Goal: Transaction & Acquisition: Book appointment/travel/reservation

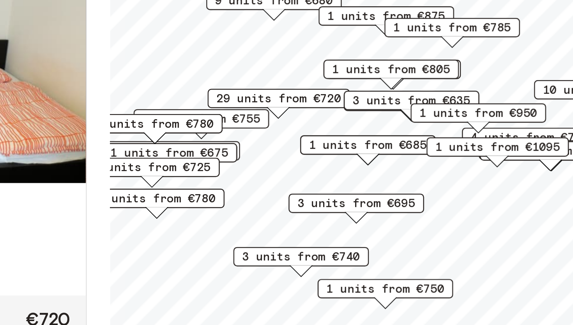
click at [412, 213] on span "3 units from €695" at bounding box center [412, 210] width 48 height 7
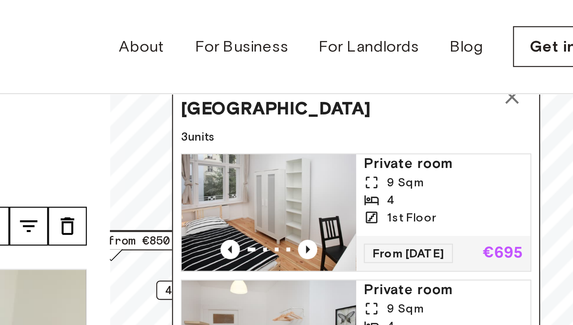
click at [469, 42] on button "Map marker" at bounding box center [475, 39] width 16 height 16
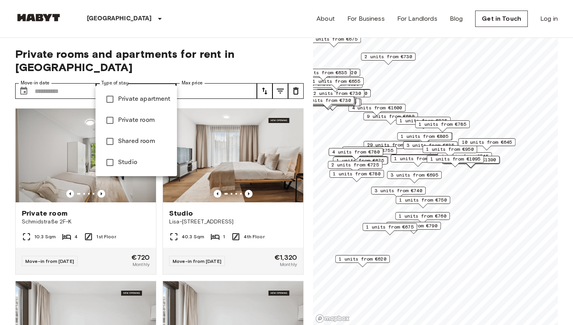
click at [145, 105] on li "Private apartment" at bounding box center [137, 99] width 82 height 21
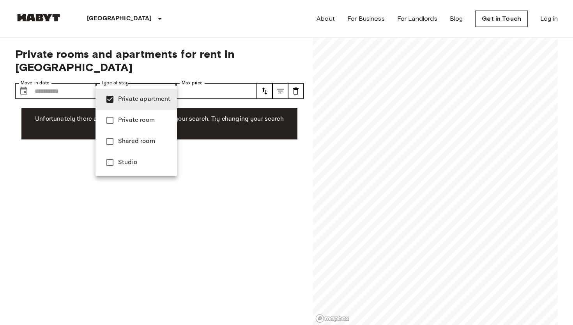
click at [140, 119] on span "Private room" at bounding box center [144, 119] width 53 height 9
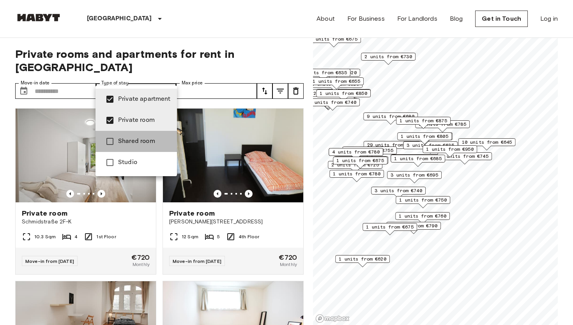
click at [149, 134] on li "Shared room" at bounding box center [137, 141] width 82 height 21
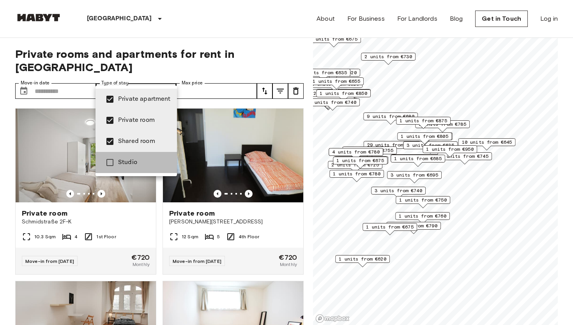
click at [140, 155] on li "Studio" at bounding box center [137, 162] width 82 height 21
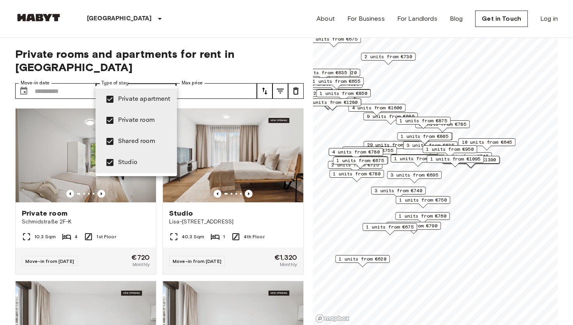
click at [140, 142] on span "Shared room" at bounding box center [144, 141] width 53 height 9
click at [141, 120] on span "Private room" at bounding box center [144, 119] width 53 height 9
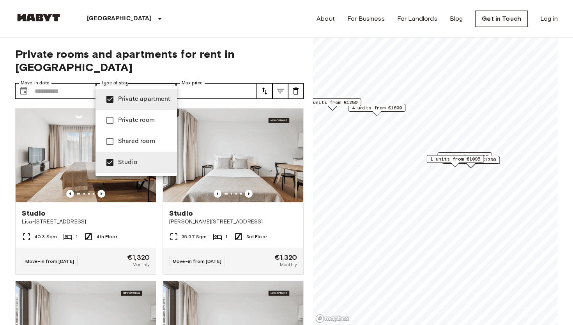
click at [146, 110] on li "Private room" at bounding box center [137, 120] width 82 height 21
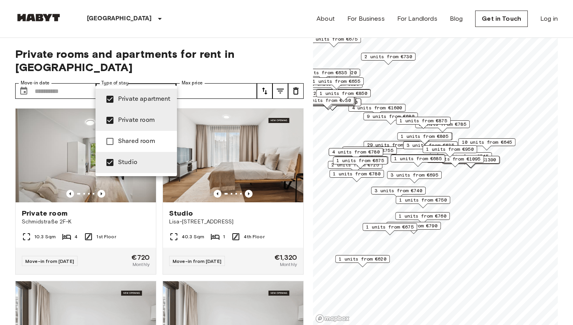
click at [148, 105] on li "Private apartment" at bounding box center [137, 99] width 82 height 21
click at [144, 117] on span "Private room" at bounding box center [144, 119] width 53 height 9
type input "******"
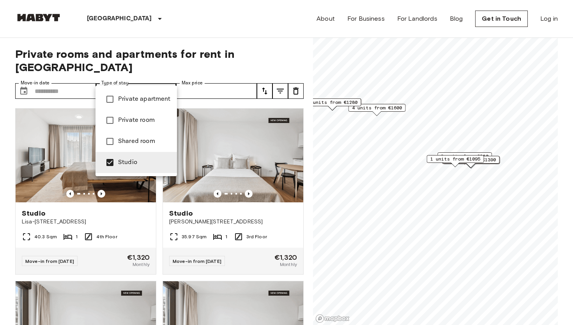
drag, startPoint x: 395, startPoint y: 163, endPoint x: 450, endPoint y: 178, distance: 56.5
click at [450, 178] on div at bounding box center [286, 162] width 573 height 325
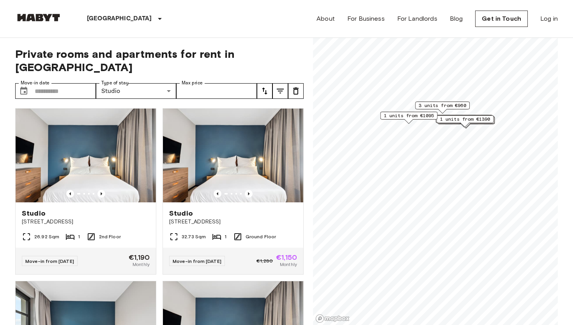
click at [411, 122] on div "Map marker" at bounding box center [409, 121] width 9 height 4
click at [406, 117] on span "1 units from €1095" at bounding box center [409, 115] width 50 height 7
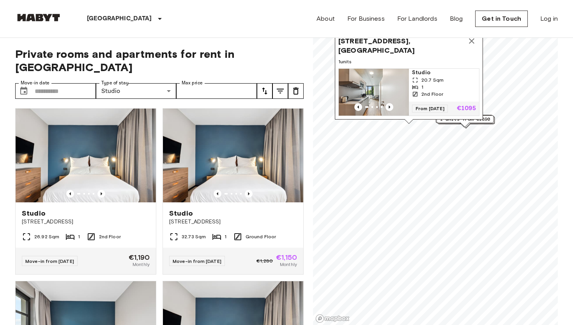
click at [436, 88] on div "1" at bounding box center [444, 86] width 64 height 7
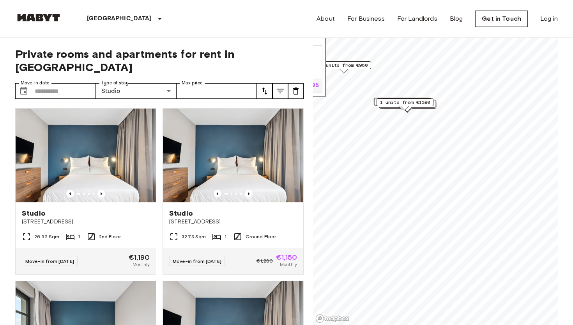
click at [399, 99] on span "1 units from €1390" at bounding box center [405, 102] width 50 height 7
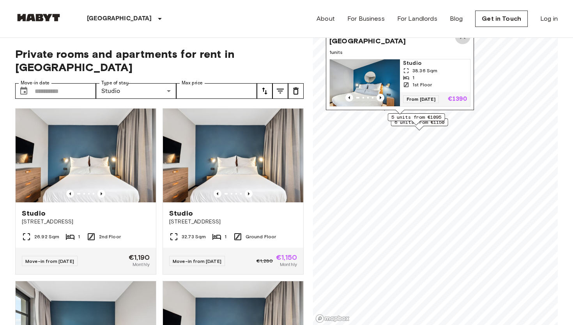
click at [463, 41] on icon "Map marker" at bounding box center [462, 36] width 9 height 9
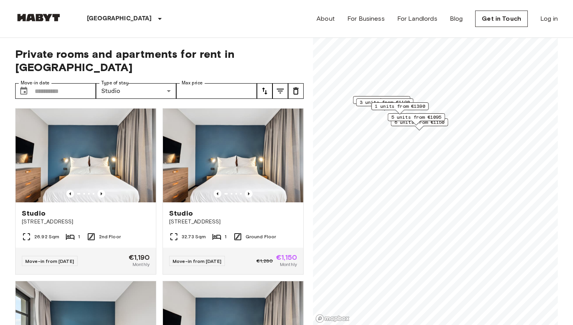
click at [366, 101] on span "3 units from €1190" at bounding box center [385, 102] width 50 height 7
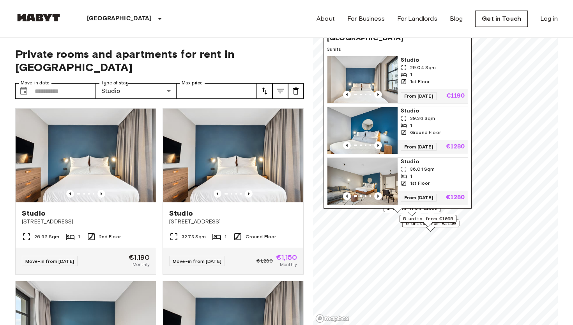
click at [416, 112] on span "Studio" at bounding box center [433, 111] width 64 height 8
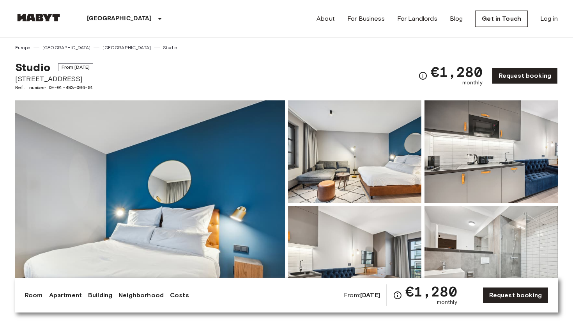
click at [262, 159] on img at bounding box center [150, 204] width 270 height 208
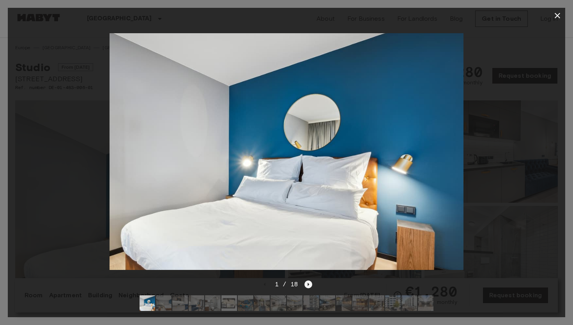
click at [309, 282] on icon "Next image" at bounding box center [309, 284] width 8 height 8
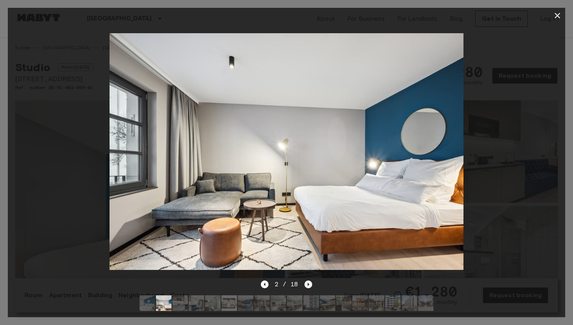
click at [308, 287] on icon "Next image" at bounding box center [309, 284] width 8 height 8
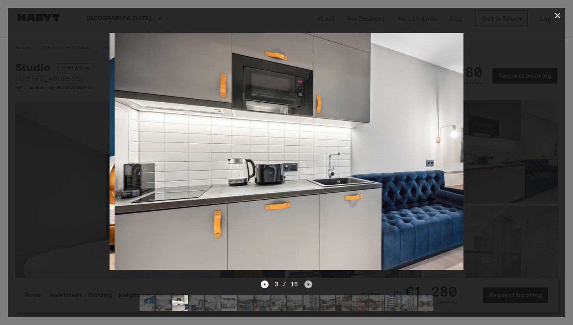
click at [308, 287] on icon "Next image" at bounding box center [309, 284] width 8 height 8
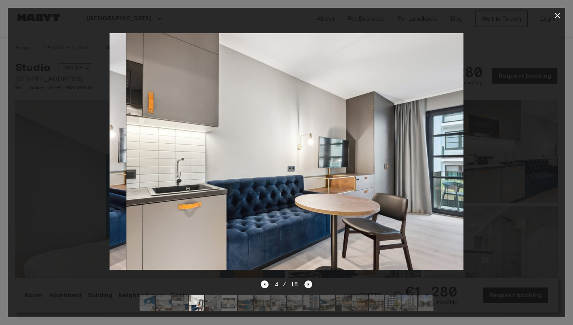
click at [308, 287] on icon "Next image" at bounding box center [309, 284] width 8 height 8
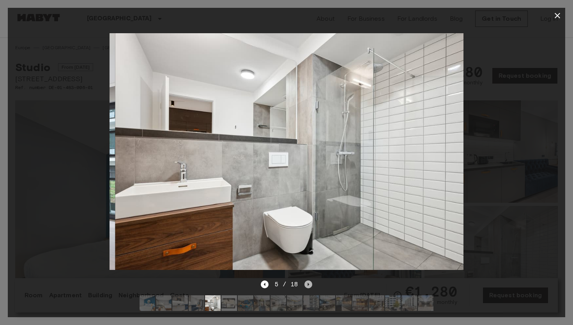
click at [308, 287] on icon "Next image" at bounding box center [309, 284] width 8 height 8
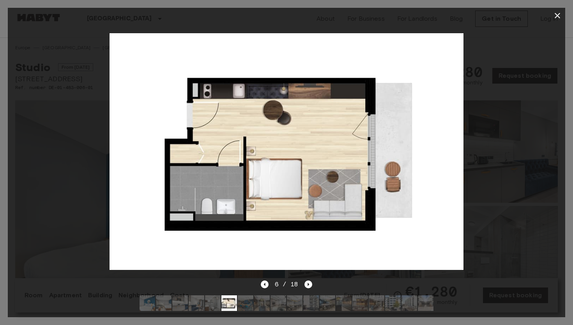
click at [513, 254] on div at bounding box center [287, 151] width 558 height 256
